Goal: Information Seeking & Learning: Check status

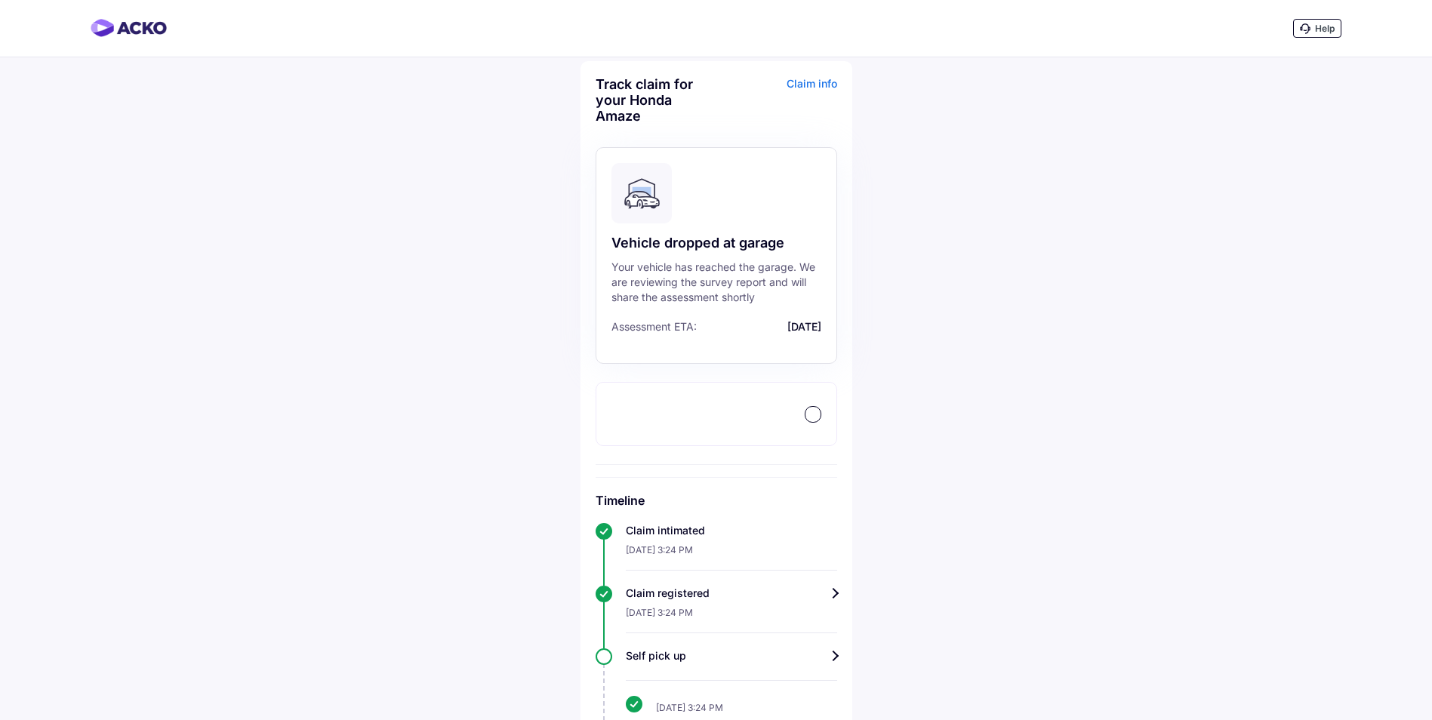
click at [707, 427] on div at bounding box center [717, 414] width 242 height 64
click at [660, 417] on div at bounding box center [717, 414] width 242 height 64
drag, startPoint x: 660, startPoint y: 416, endPoint x: 725, endPoint y: 417, distance: 64.9
click at [661, 416] on div at bounding box center [717, 414] width 242 height 64
drag, startPoint x: 849, startPoint y: 417, endPoint x: 818, endPoint y: 418, distance: 31.7
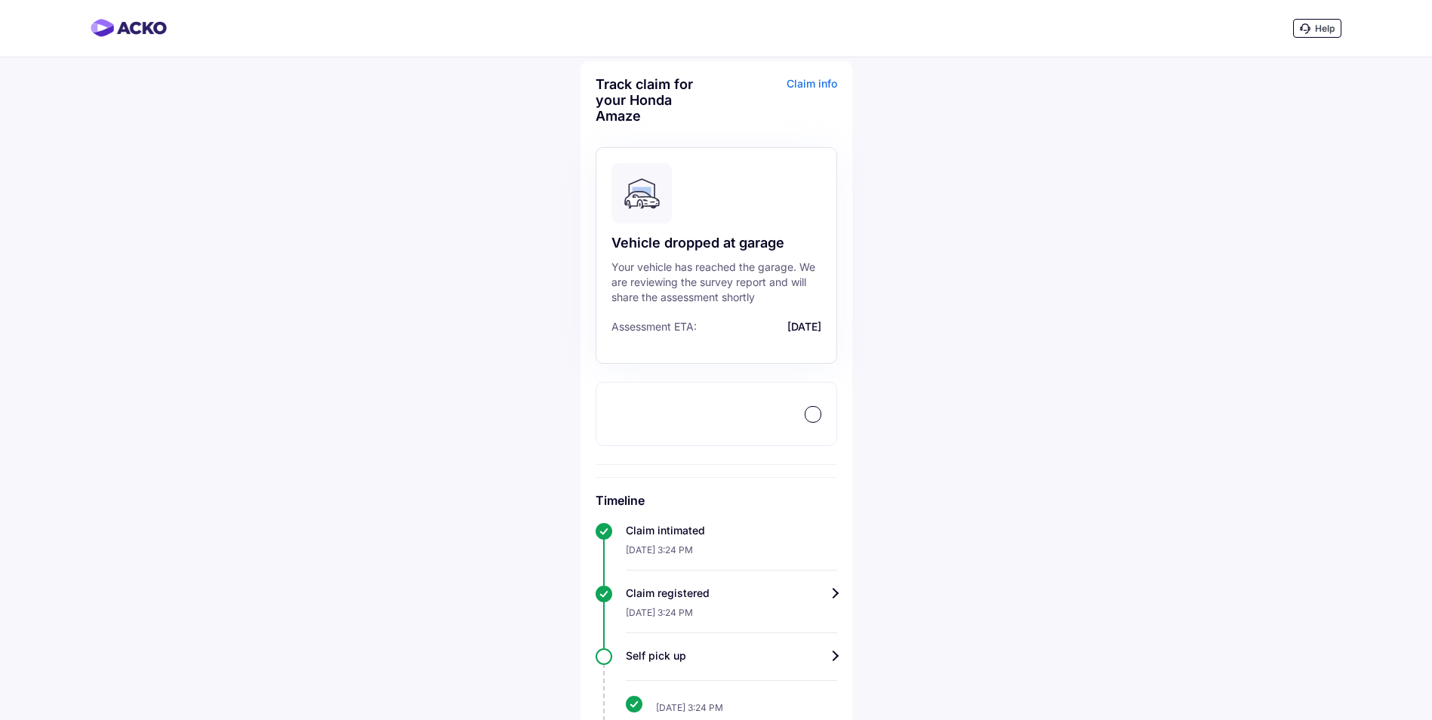
click at [850, 418] on div "Track claim for your Honda Amaze Claim info Vehicle dropped at garage Your vehi…" at bounding box center [717, 527] width 272 height 933
click at [815, 418] on div at bounding box center [813, 414] width 15 height 15
click at [777, 322] on span "[DATE]" at bounding box center [761, 326] width 121 height 13
click at [825, 87] on div "Claim info" at bounding box center [778, 105] width 117 height 59
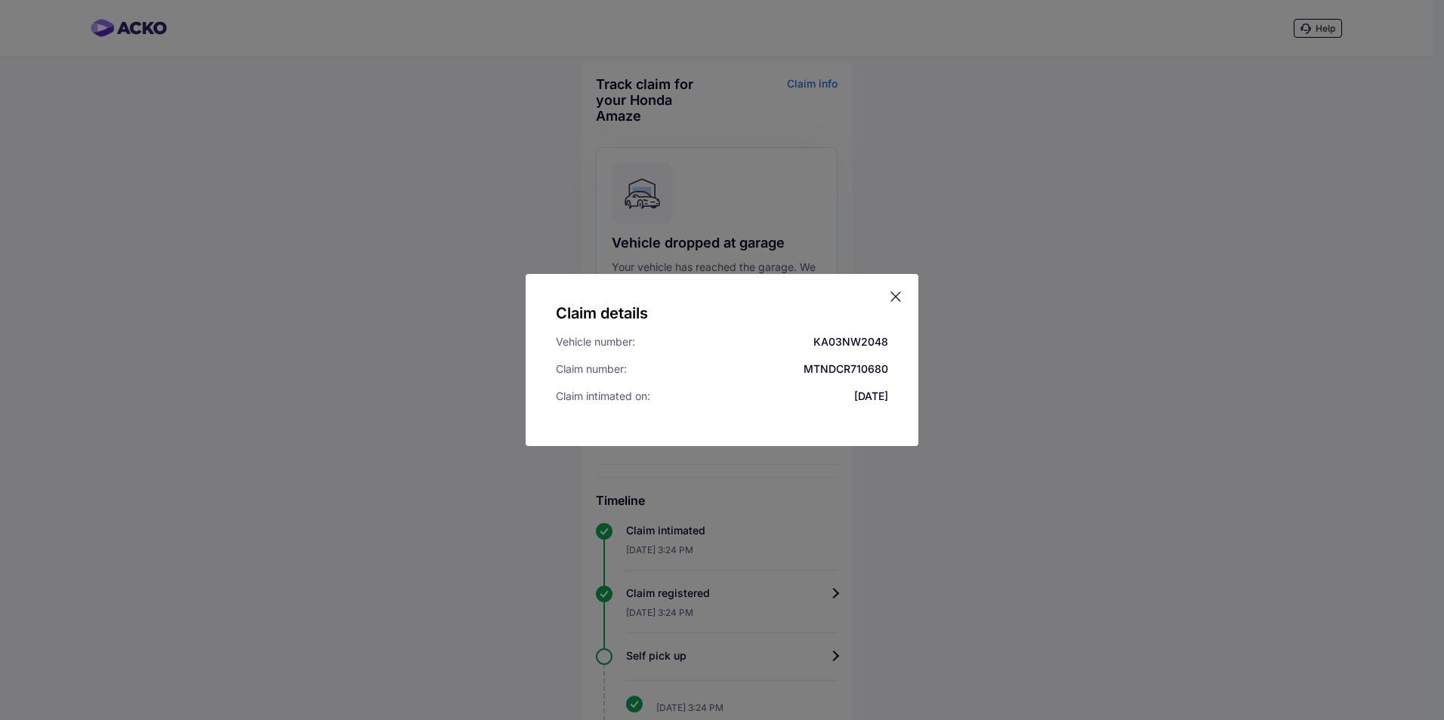
click at [895, 295] on icon at bounding box center [895, 296] width 15 height 15
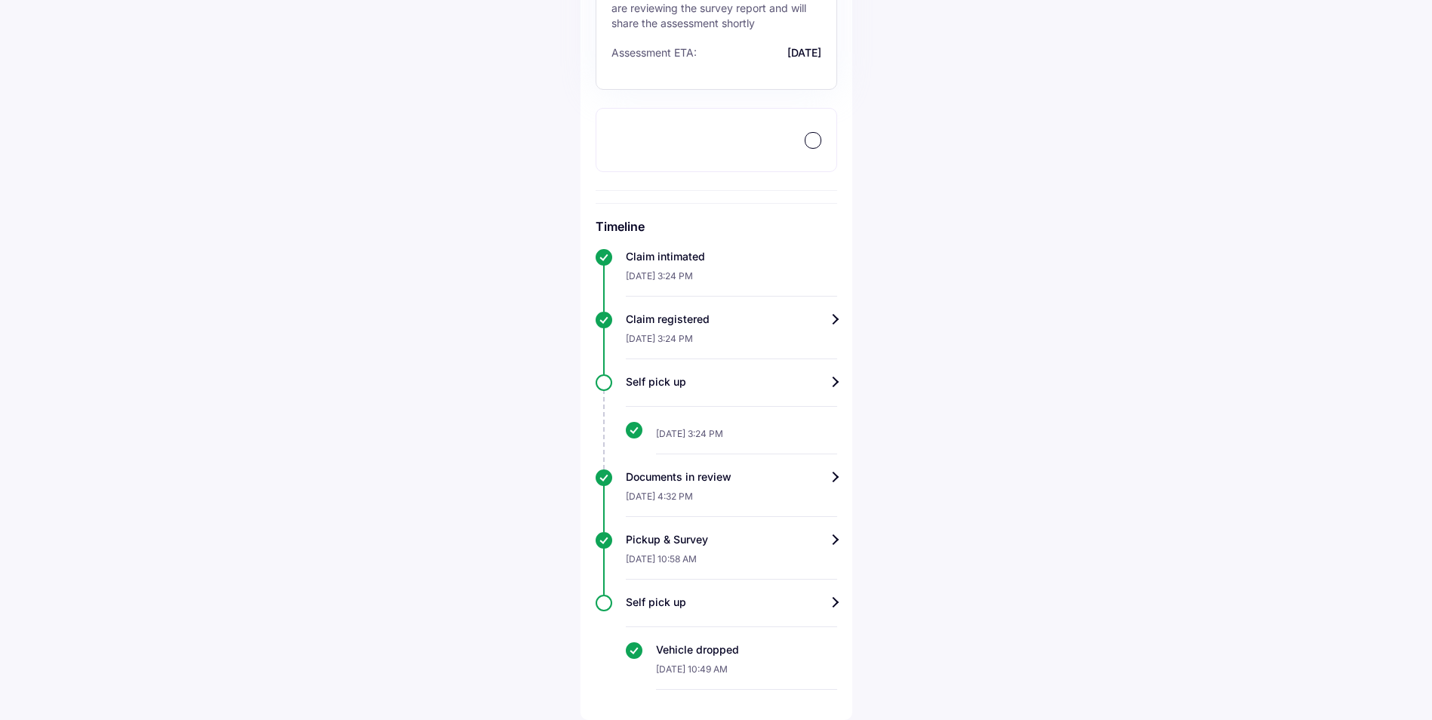
scroll to position [274, 0]
click at [828, 542] on div "Pickup & Survey" at bounding box center [731, 539] width 211 height 15
click at [706, 657] on div "Vehicle dropped" at bounding box center [746, 650] width 181 height 15
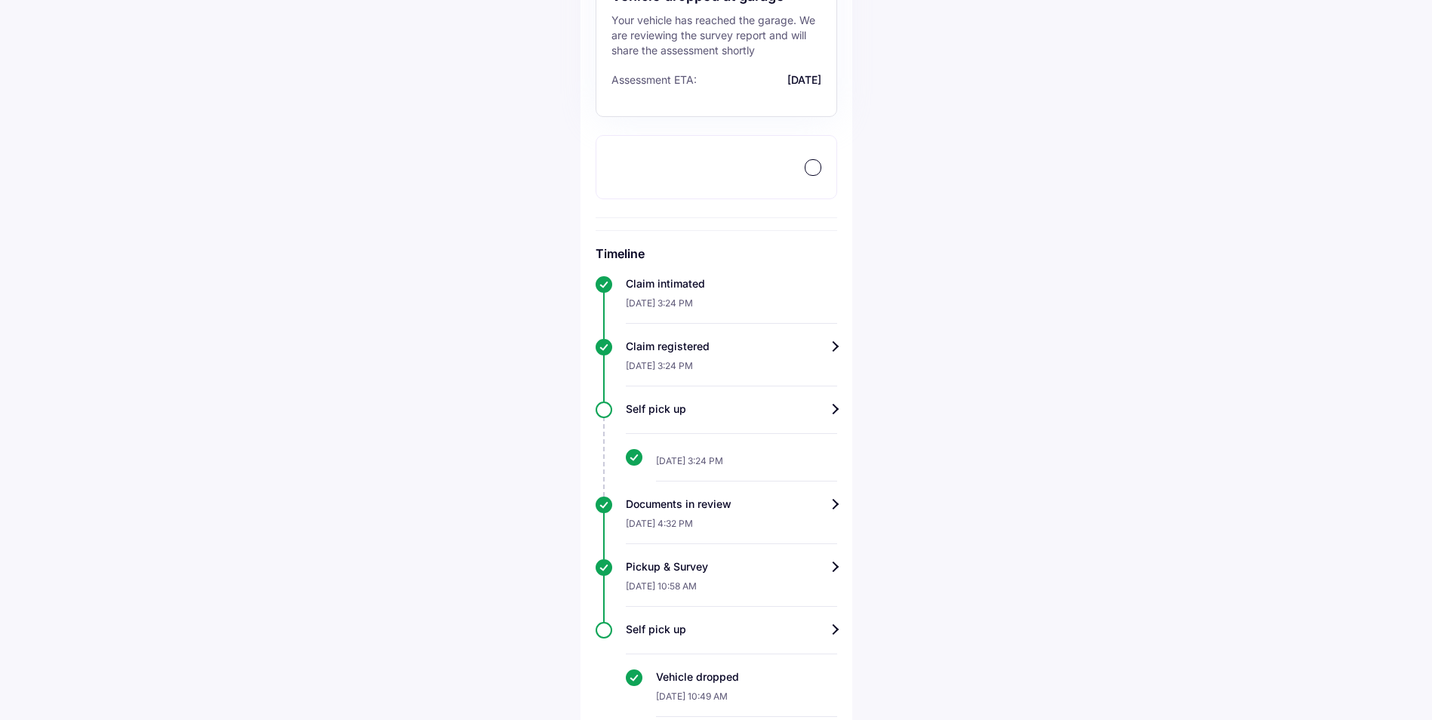
scroll to position [274, 0]
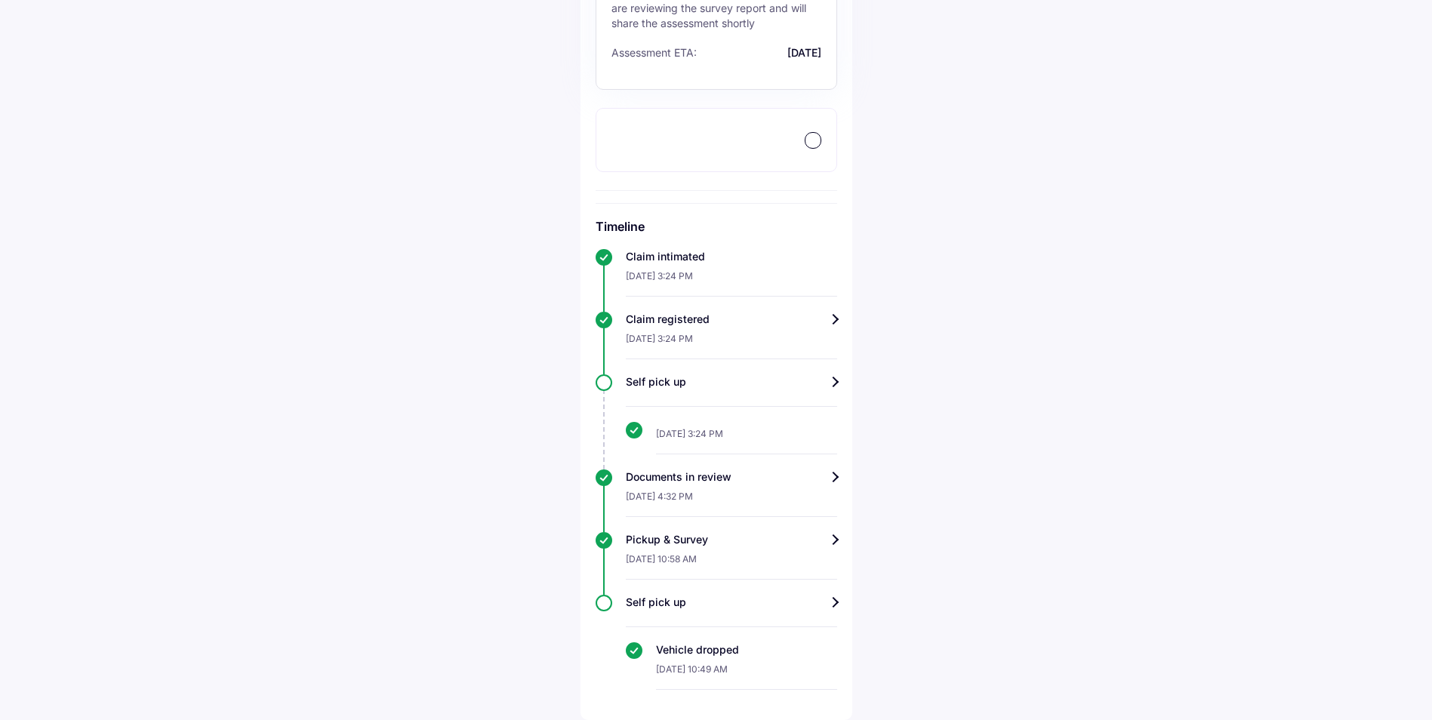
click at [833, 605] on div "Self pick up" at bounding box center [731, 602] width 211 height 15
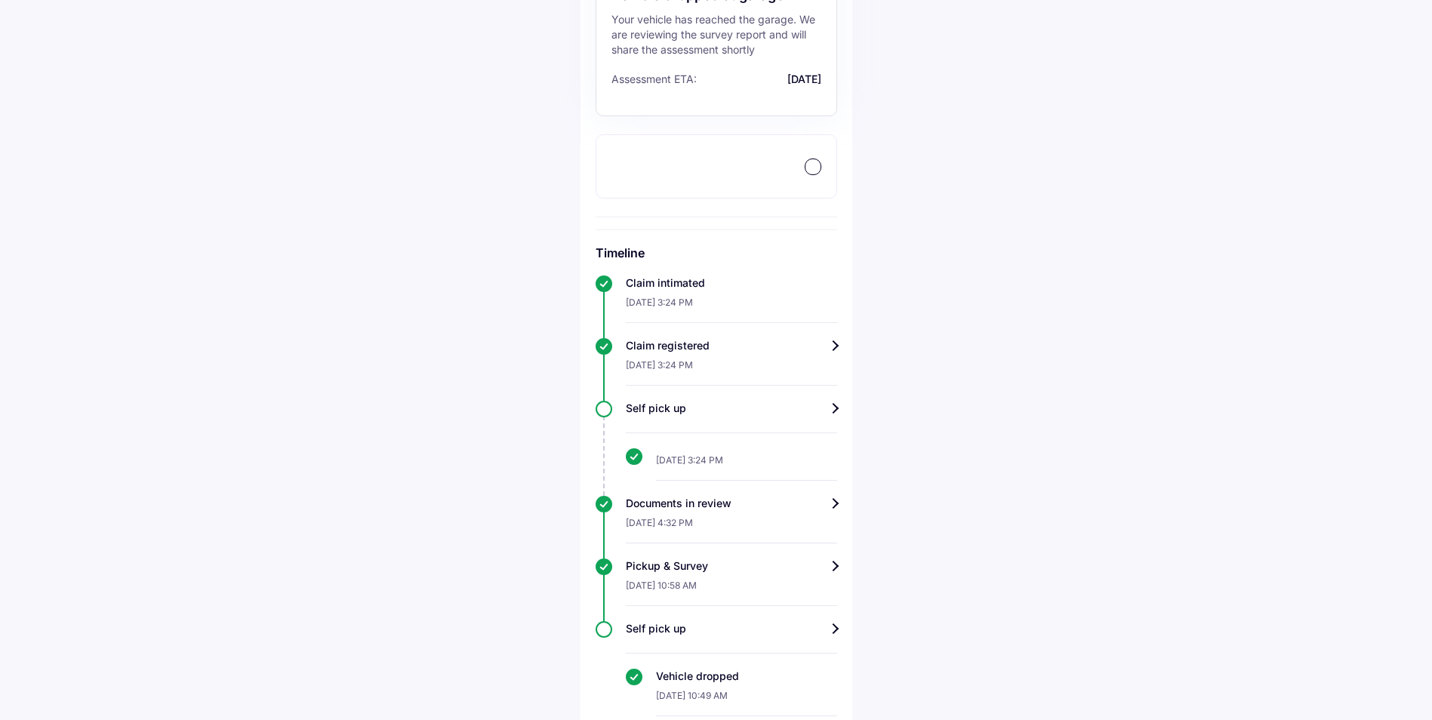
scroll to position [274, 0]
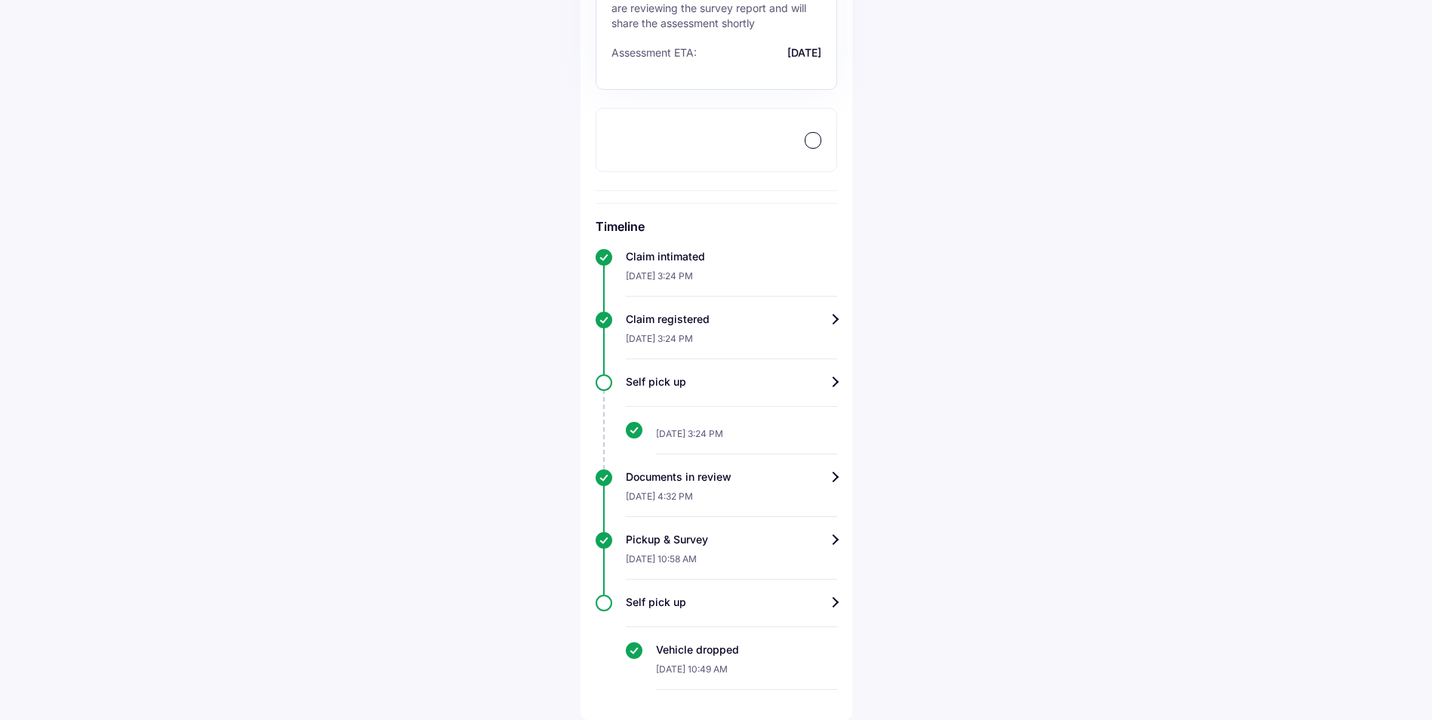
click at [821, 145] on div at bounding box center [717, 140] width 242 height 64
click at [819, 143] on div at bounding box center [813, 140] width 15 height 15
click at [816, 143] on div at bounding box center [813, 140] width 15 height 15
drag, startPoint x: 816, startPoint y: 143, endPoint x: 471, endPoint y: 146, distance: 345.1
click at [811, 144] on div at bounding box center [813, 140] width 15 height 15
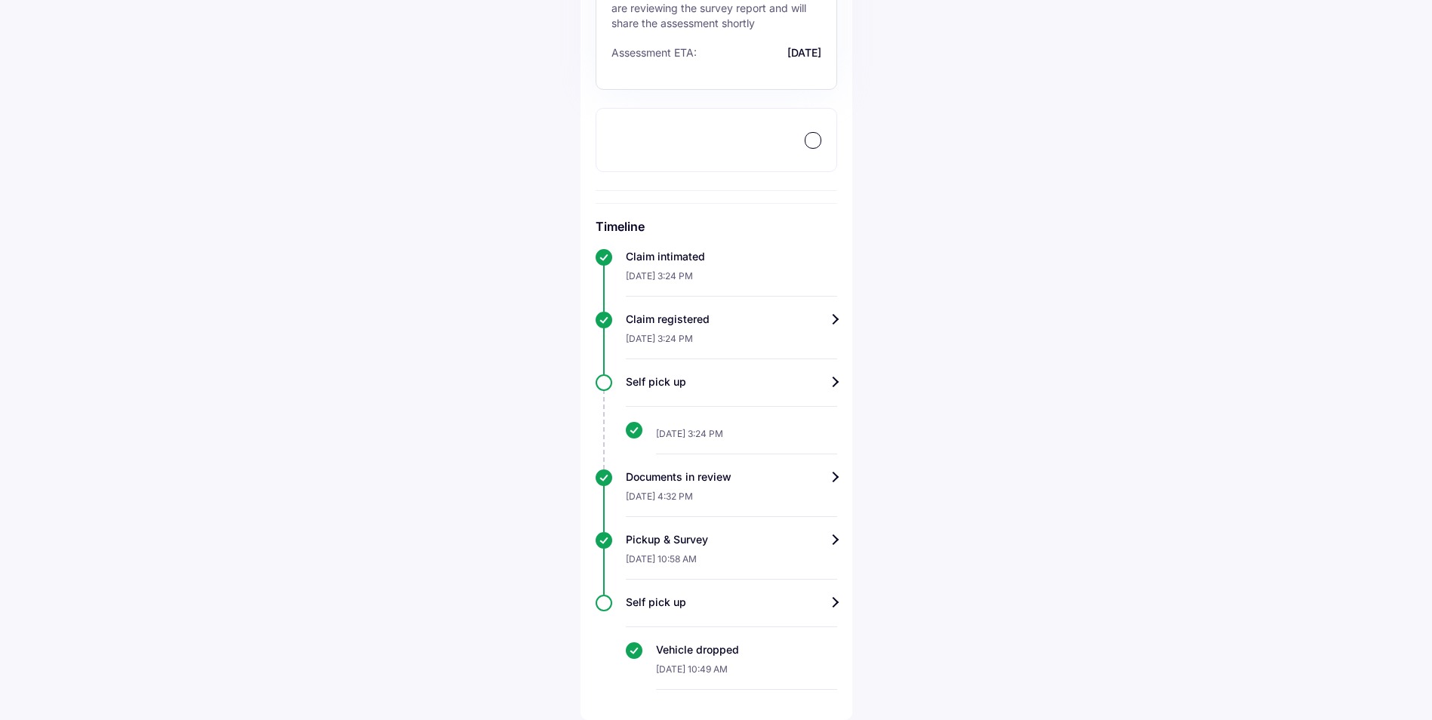
click at [471, 146] on div "Help Track claim for your Honda Amaze Claim info Vehicle dropped at garage Your…" at bounding box center [716, 223] width 1432 height 994
click at [794, 169] on div at bounding box center [717, 140] width 242 height 64
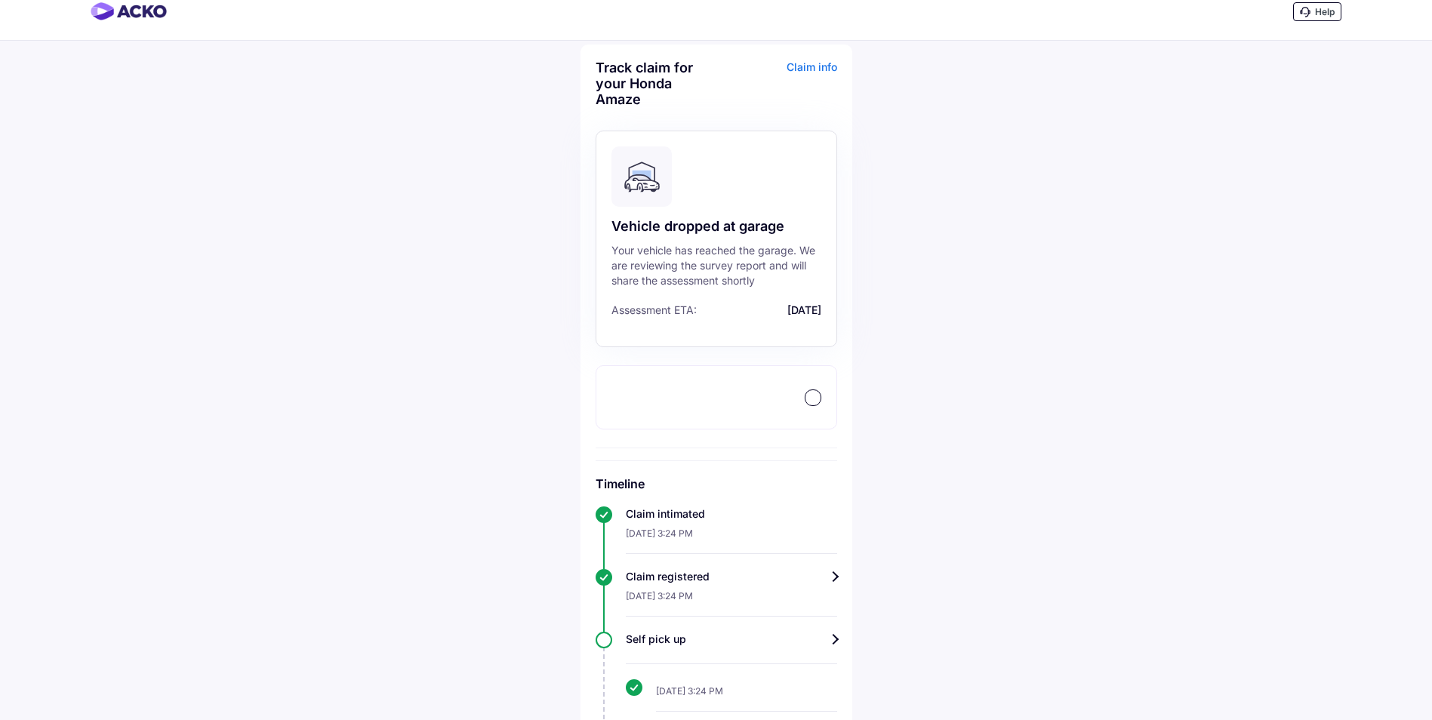
scroll to position [0, 0]
